Goal: Navigation & Orientation: Find specific page/section

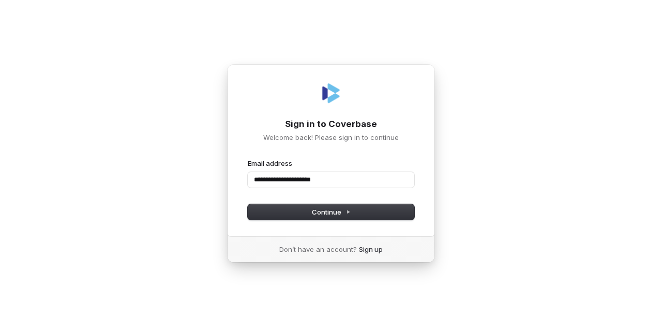
click at [248, 158] on button "submit" at bounding box center [248, 158] width 0 height 0
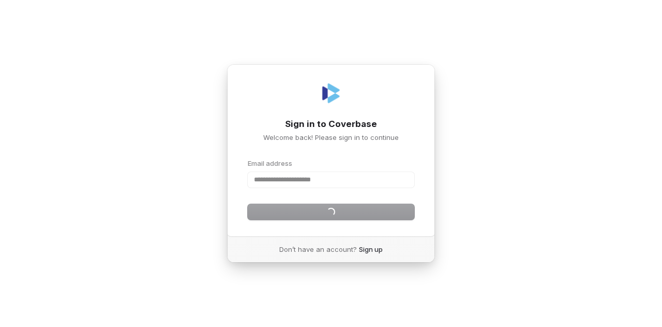
type input "**********"
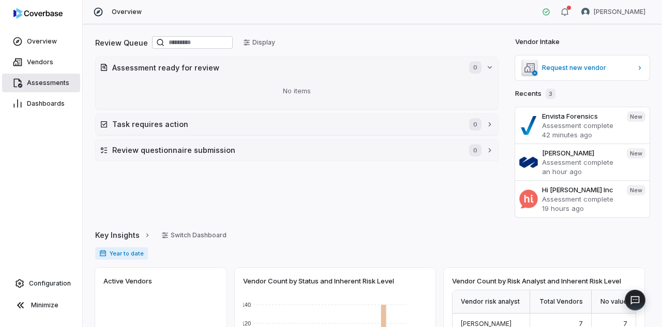
click at [51, 86] on span "Assessments" at bounding box center [48, 83] width 42 height 8
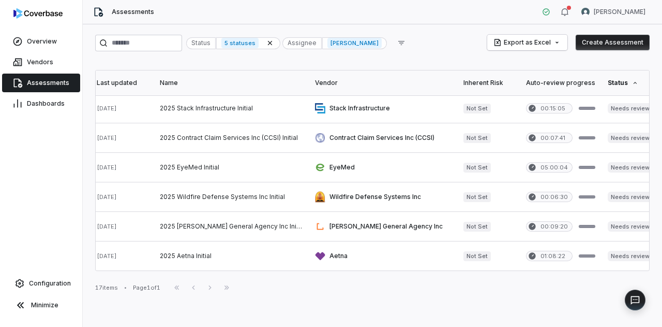
scroll to position [328, 27]
